Goal: Information Seeking & Learning: Learn about a topic

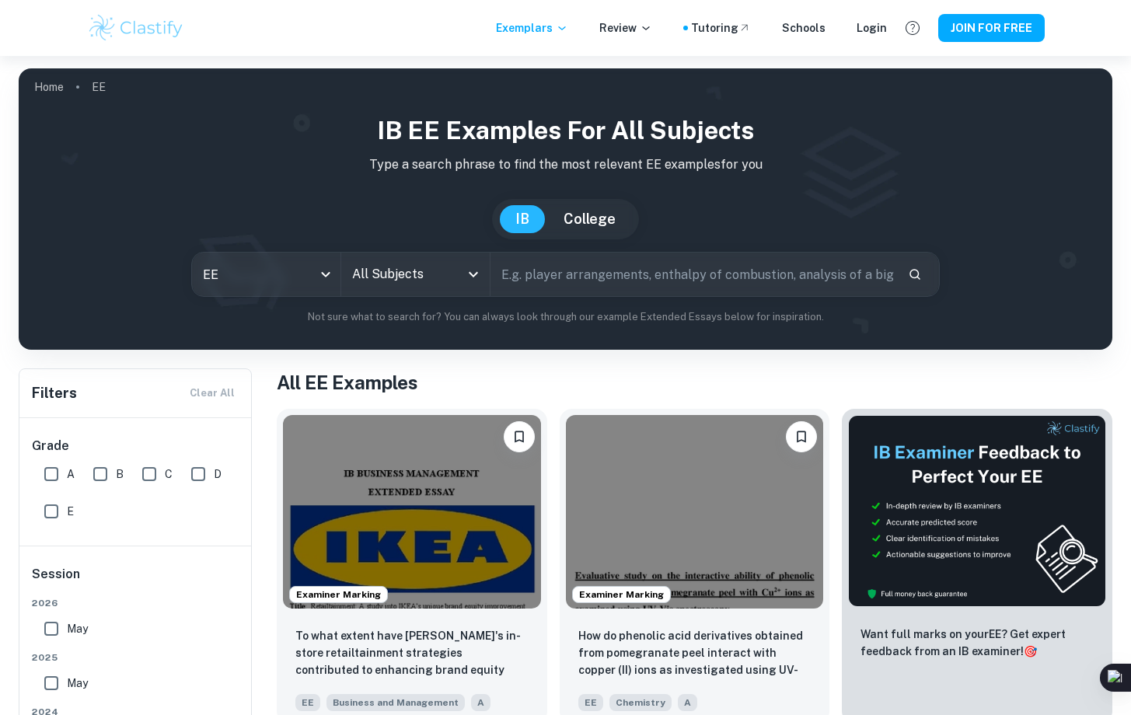
scroll to position [295, 0]
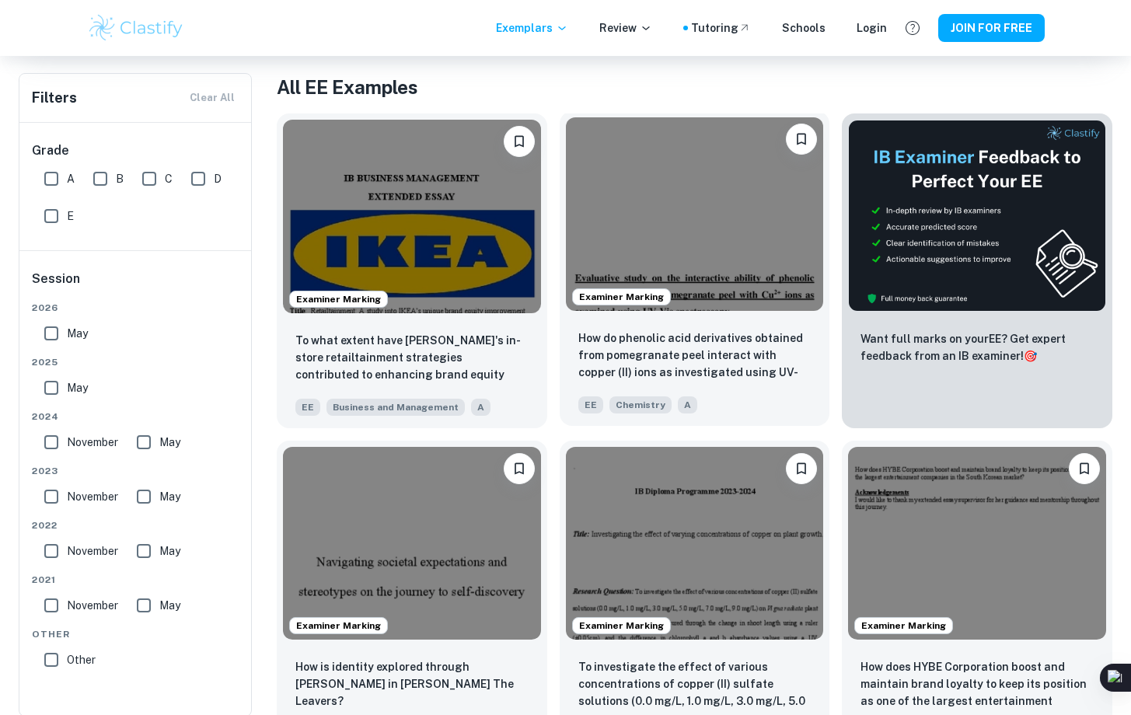
click at [689, 313] on div "Examiner Marking" at bounding box center [695, 214] width 271 height 206
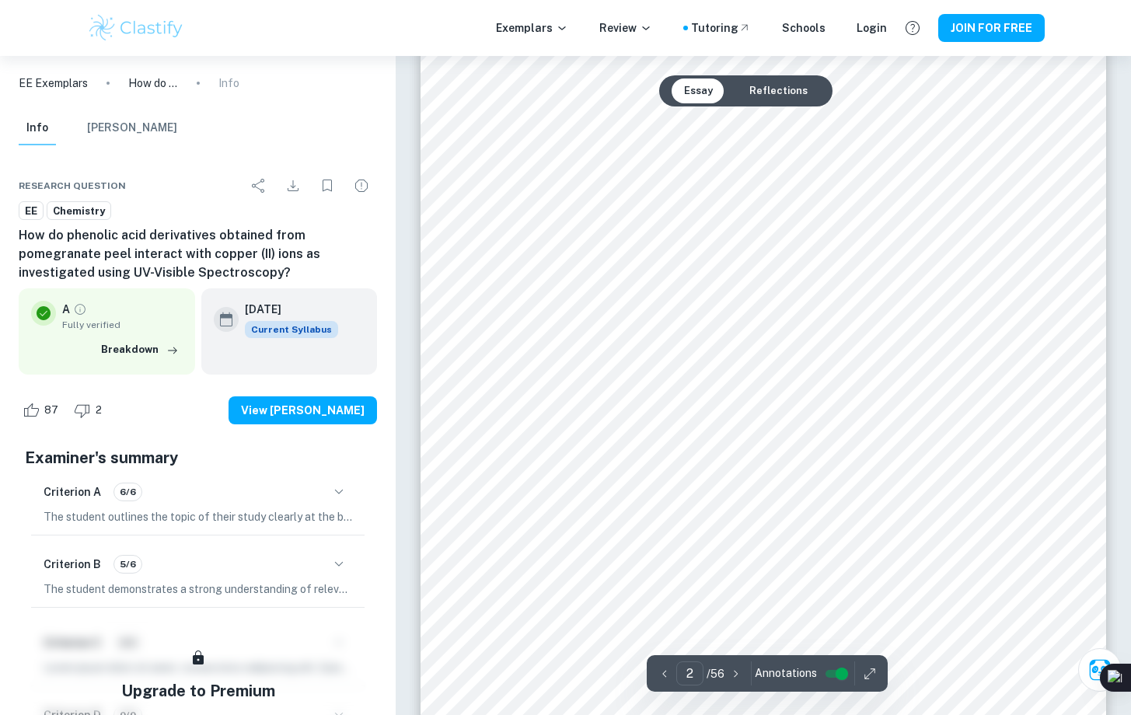
scroll to position [1257, 0]
type input "1"
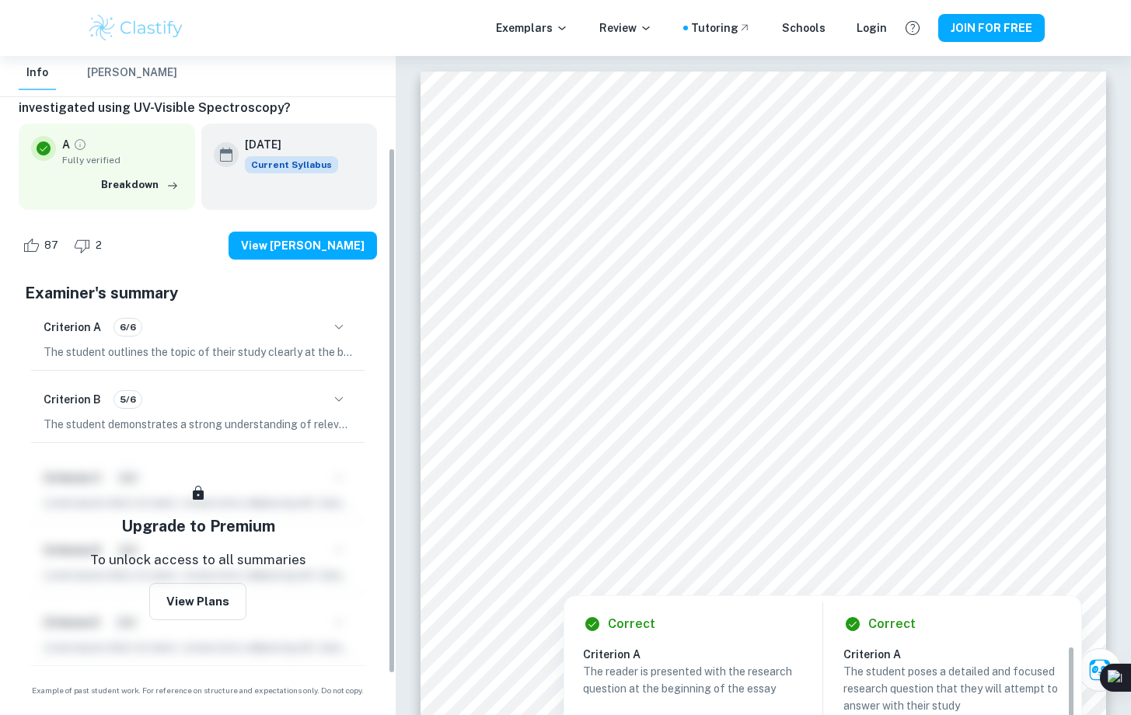
scroll to position [0, 0]
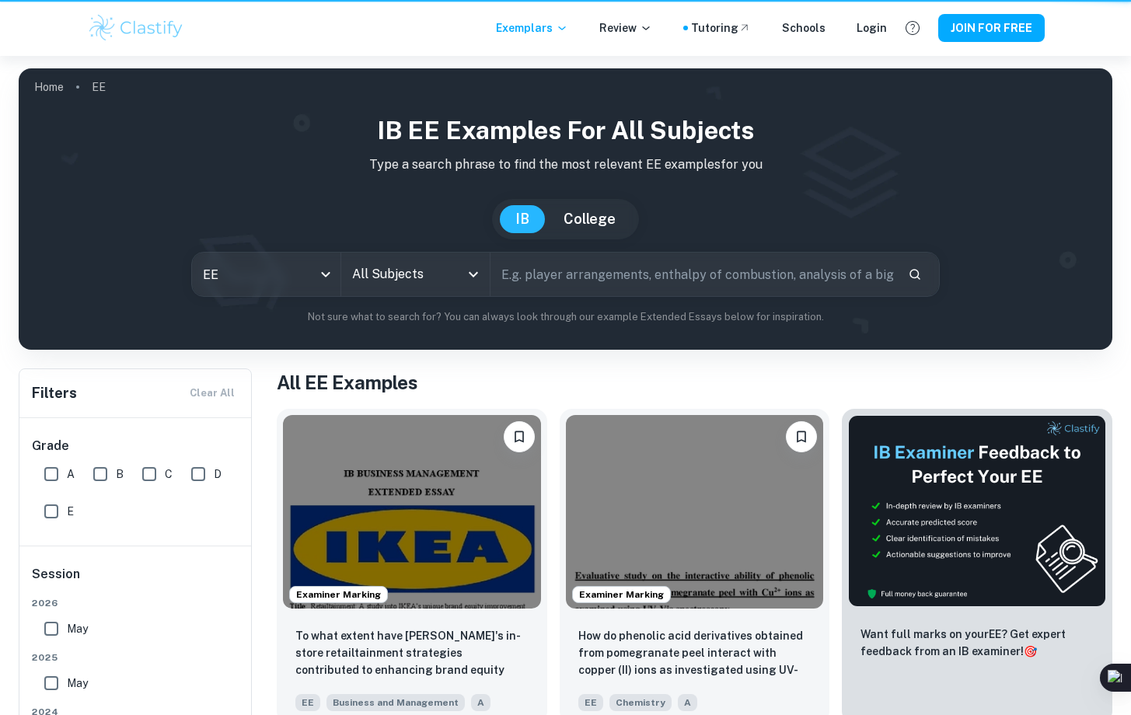
scroll to position [295, 0]
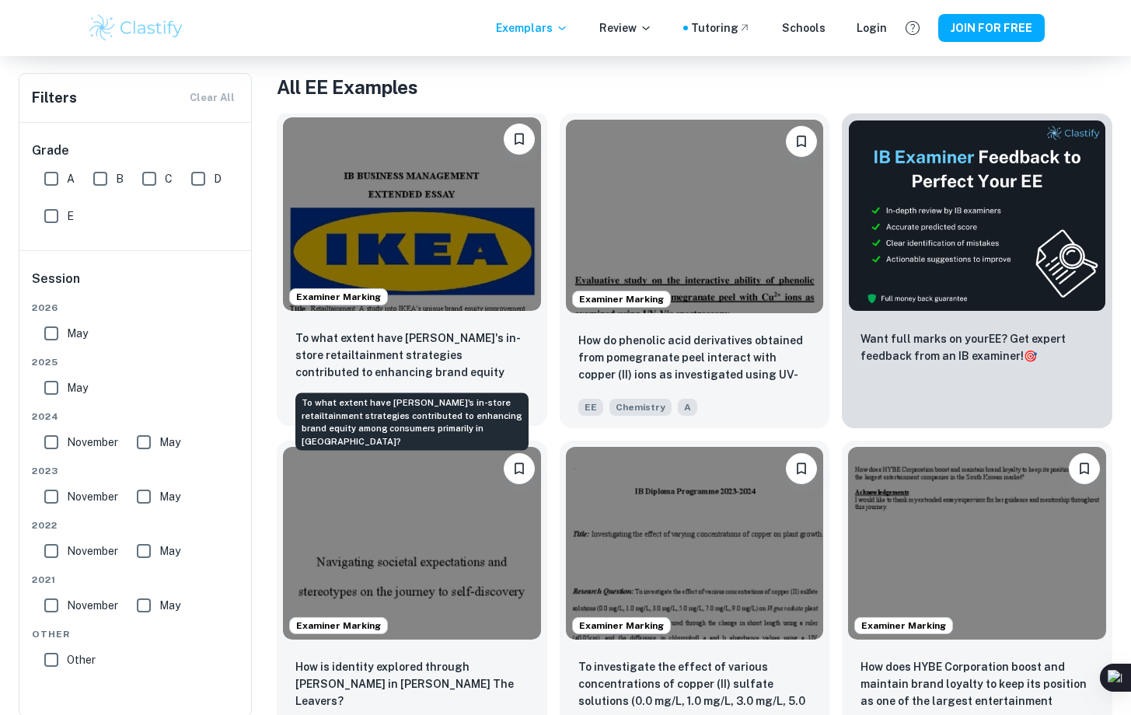
click at [423, 362] on p "To what extent have [PERSON_NAME]'s in-store retailtainment strategies contribu…" at bounding box center [411, 356] width 233 height 53
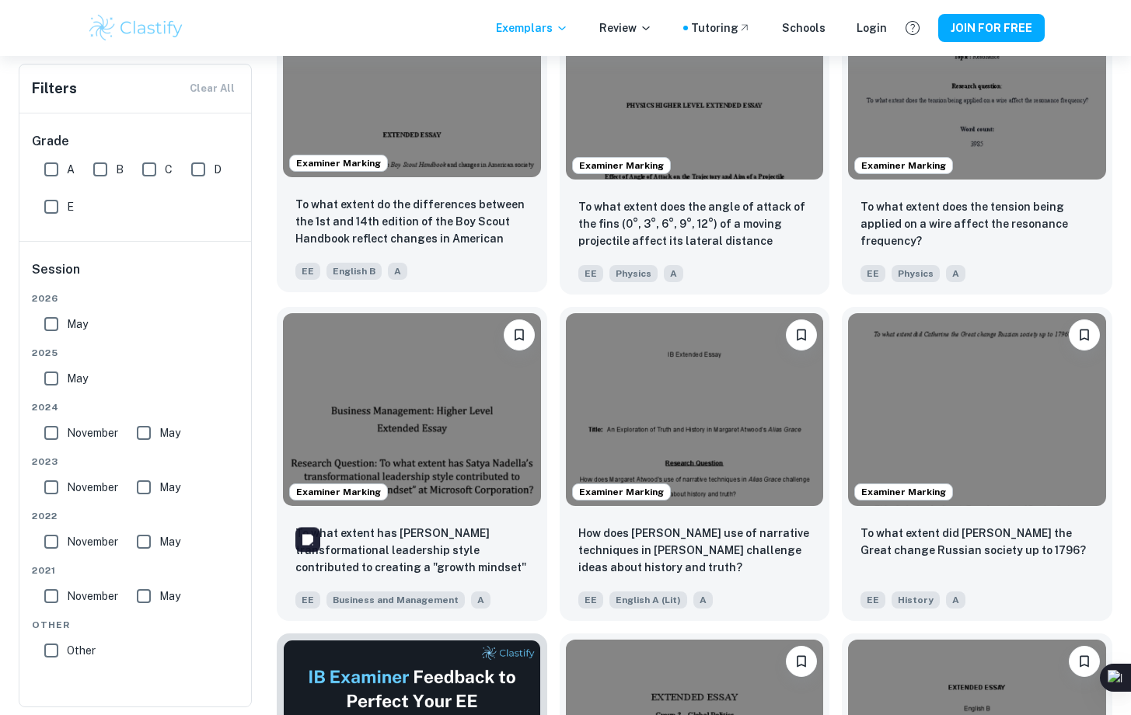
scroll to position [1860, 0]
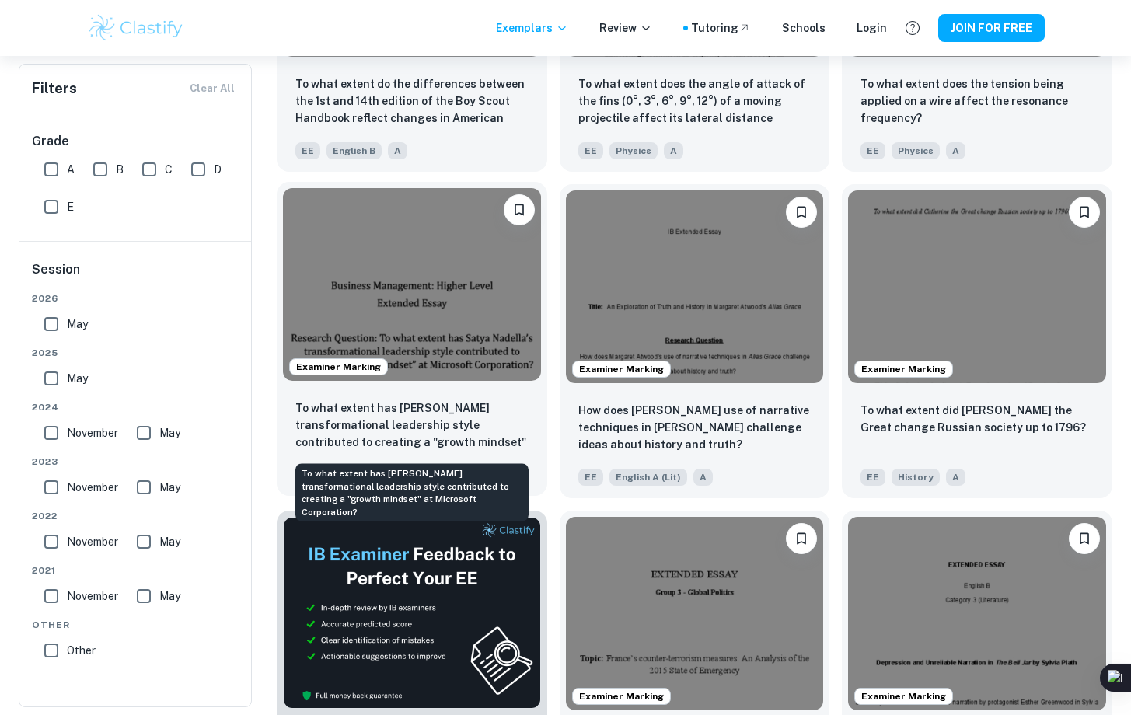
click at [502, 424] on p "To what extent has [PERSON_NAME] transformational leadership style contributed …" at bounding box center [411, 426] width 233 height 53
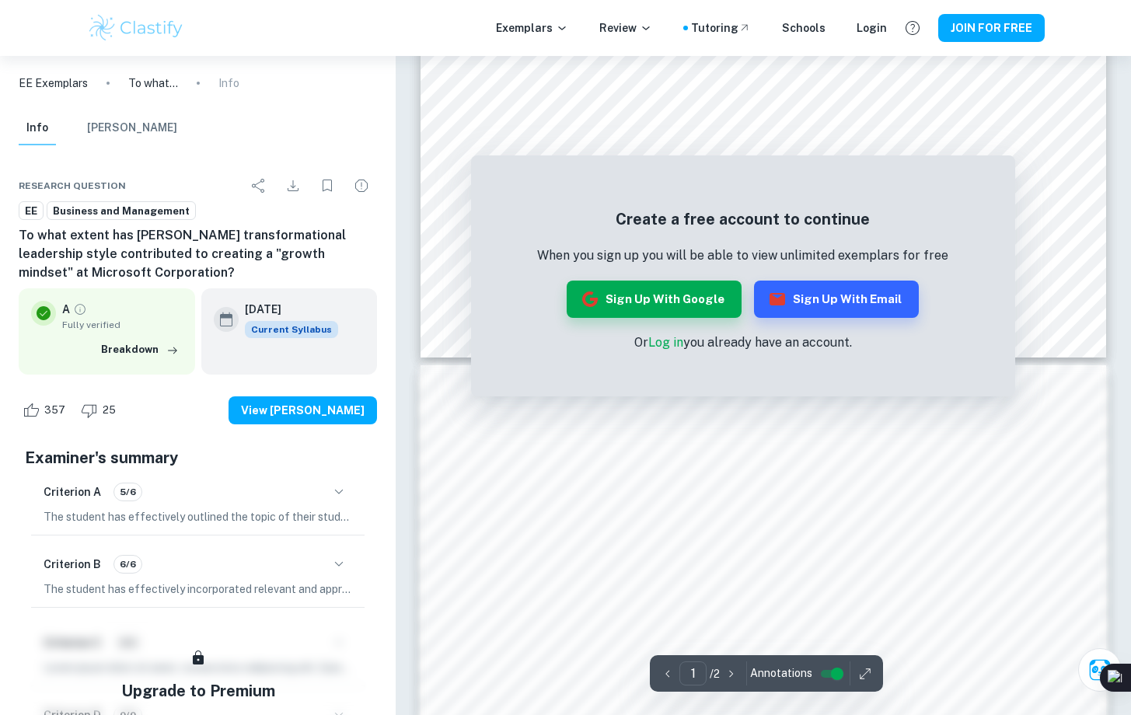
scroll to position [682, 0]
